Goal: Task Accomplishment & Management: Manage account settings

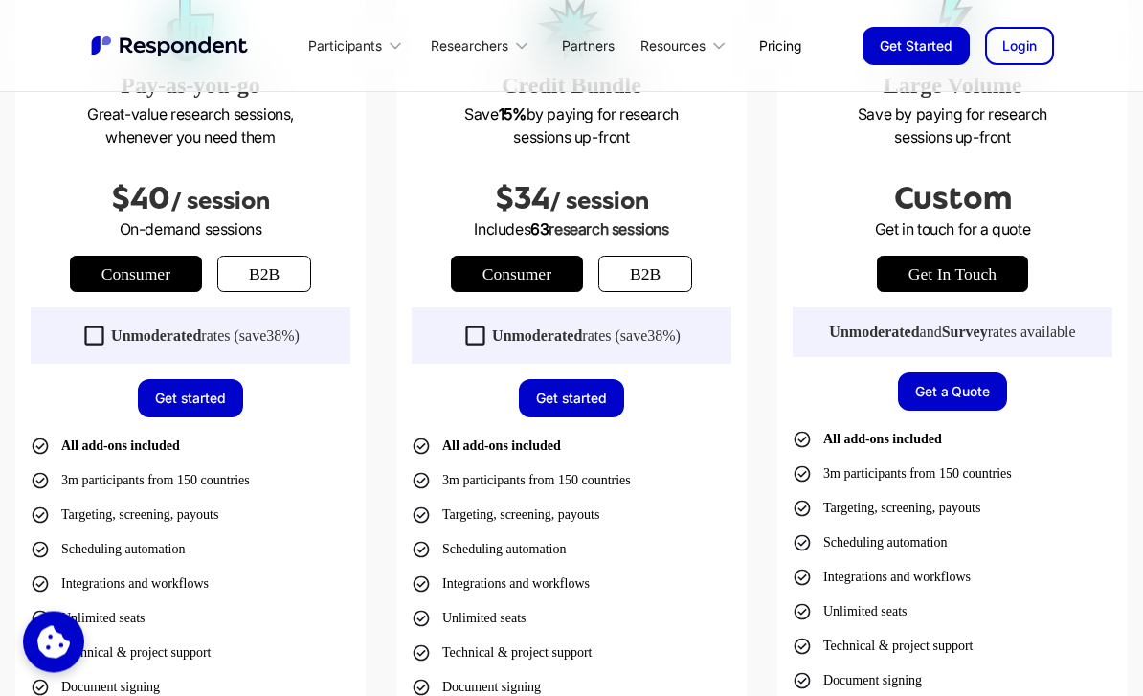
scroll to position [640, 0]
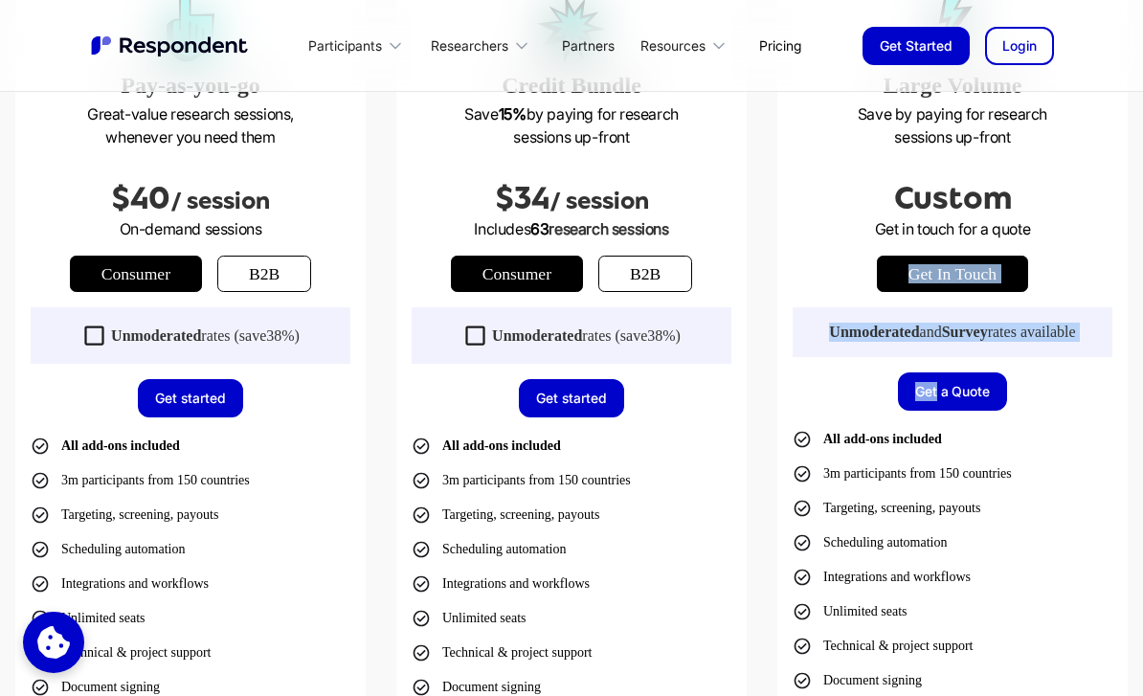
click at [781, 404] on div "Large Volume Save by paying for research sessions up-front Custom Get in touch …" at bounding box center [952, 414] width 350 height 898
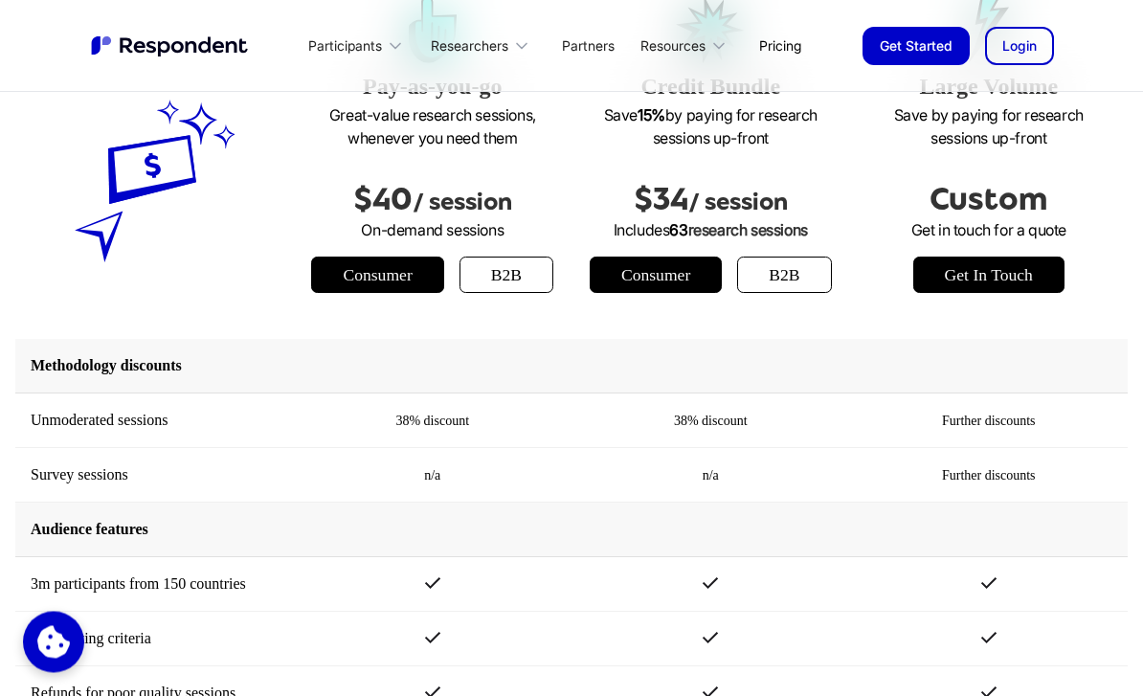
scroll to position [2578, 0]
click at [604, 46] on link "Partners" at bounding box center [587, 45] width 83 height 45
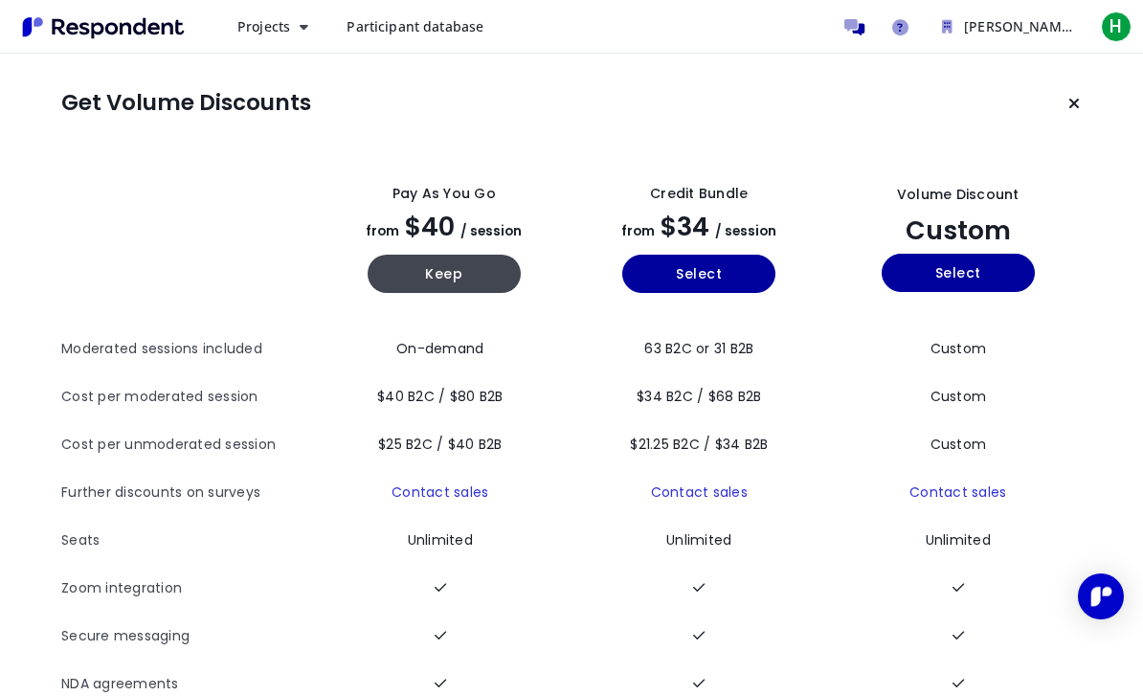
scroll to position [30, 0]
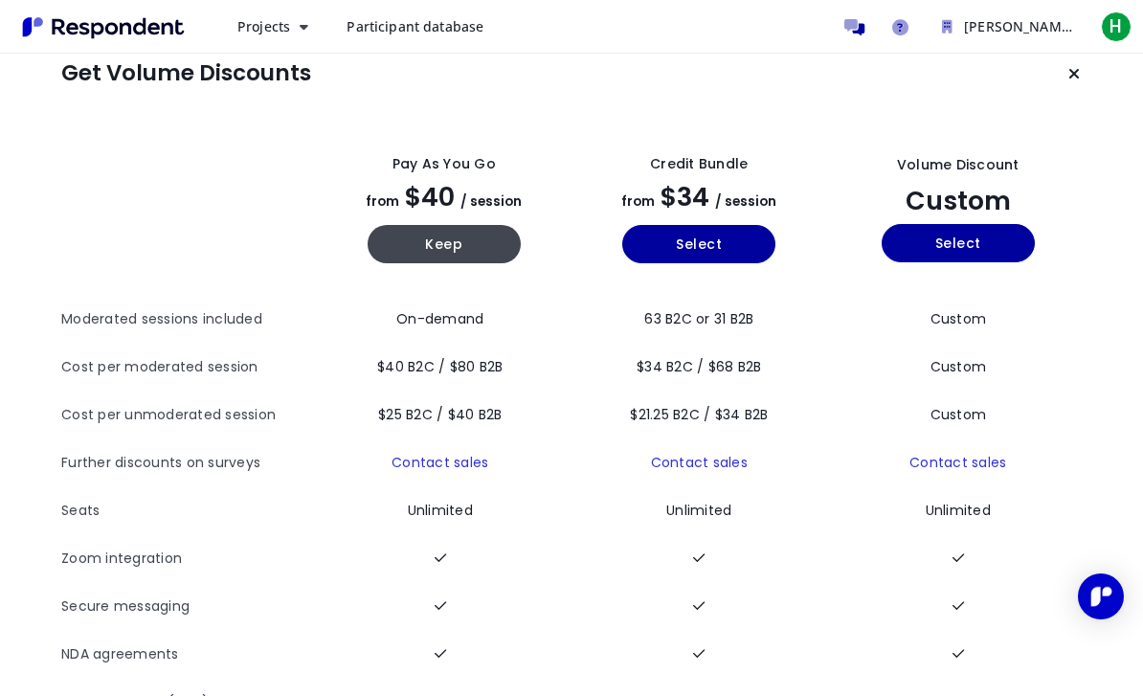
click at [461, 231] on button "Keep" at bounding box center [443, 244] width 153 height 38
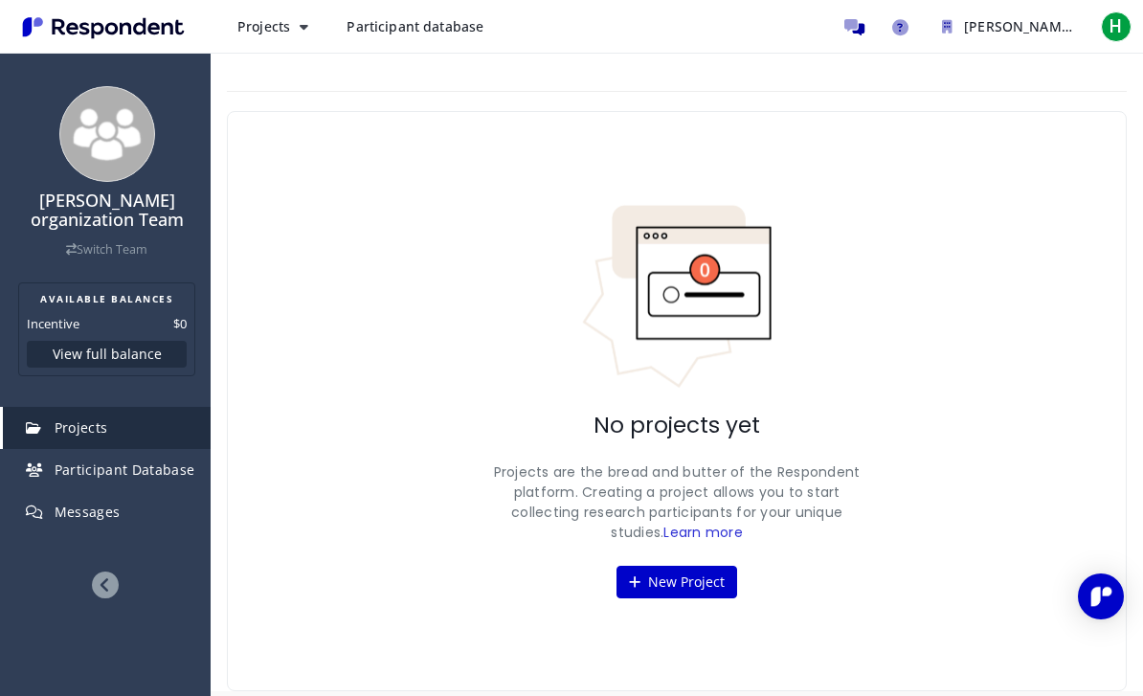
click at [152, 21] on img "Main navigation" at bounding box center [103, 27] width 176 height 32
